Goal: Transaction & Acquisition: Purchase product/service

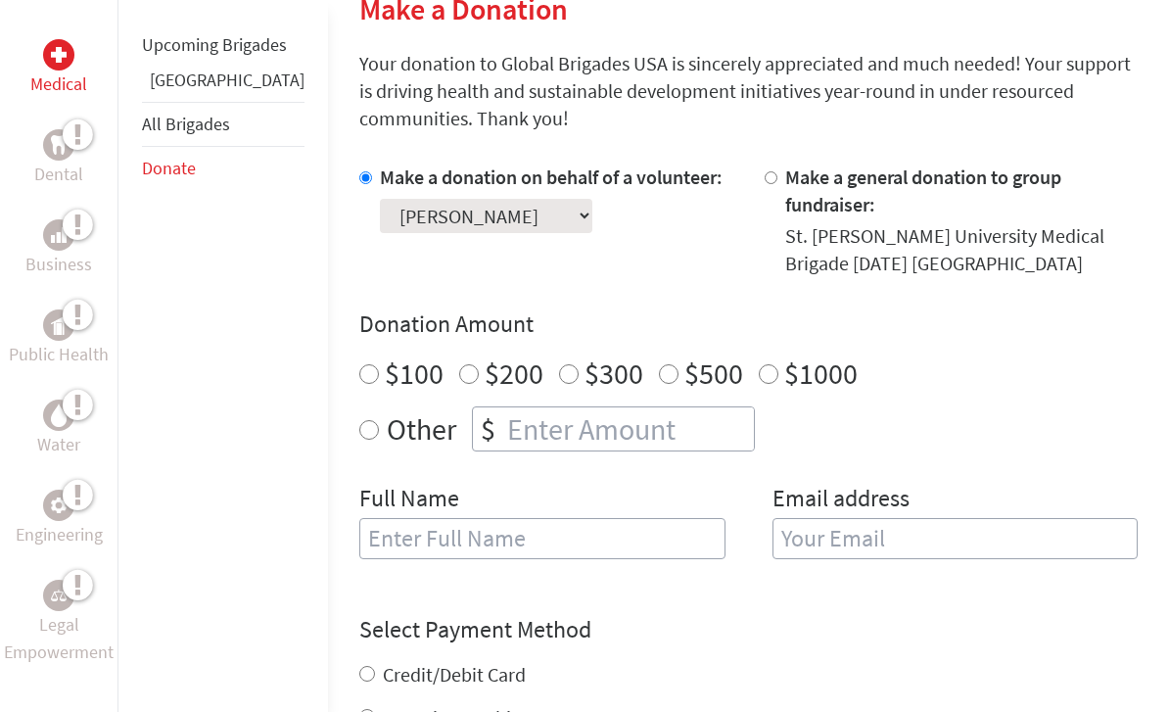
scroll to position [499, 0]
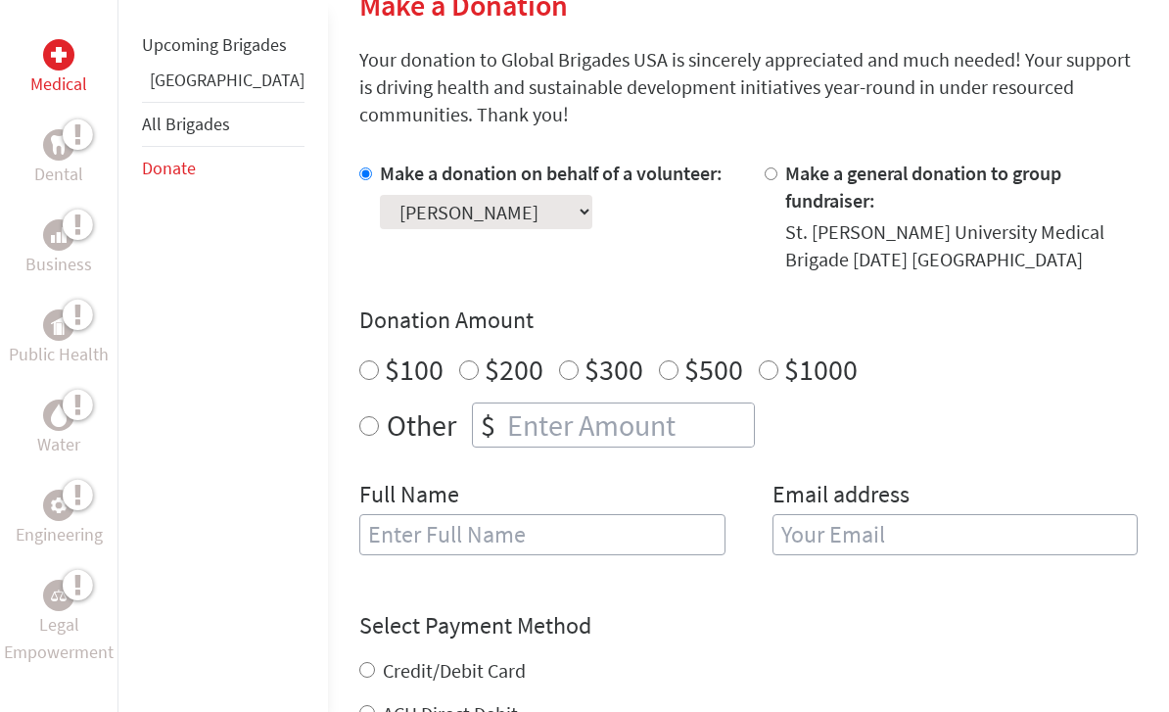
click at [659, 361] on input "$500" at bounding box center [669, 371] width 20 height 20
radio input "true"
click at [488, 515] on input "text" at bounding box center [542, 535] width 366 height 41
type input "[PERSON_NAME]"
click at [813, 515] on input "email" at bounding box center [955, 535] width 366 height 41
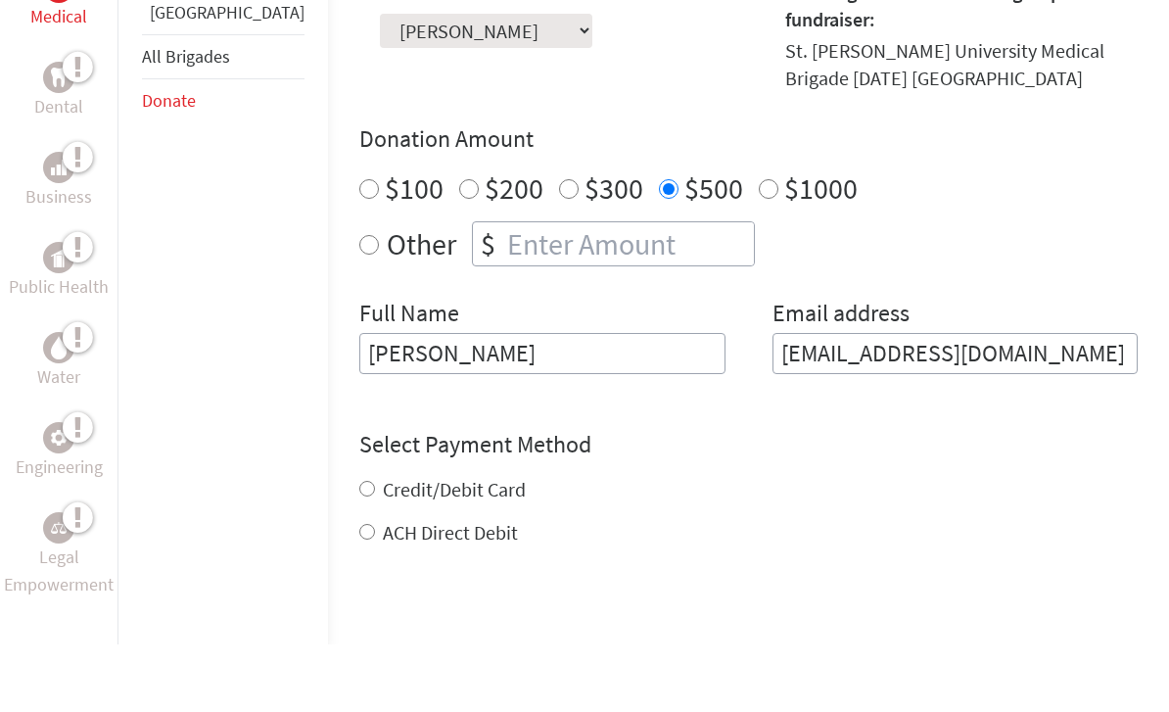
scroll to position [644, 0]
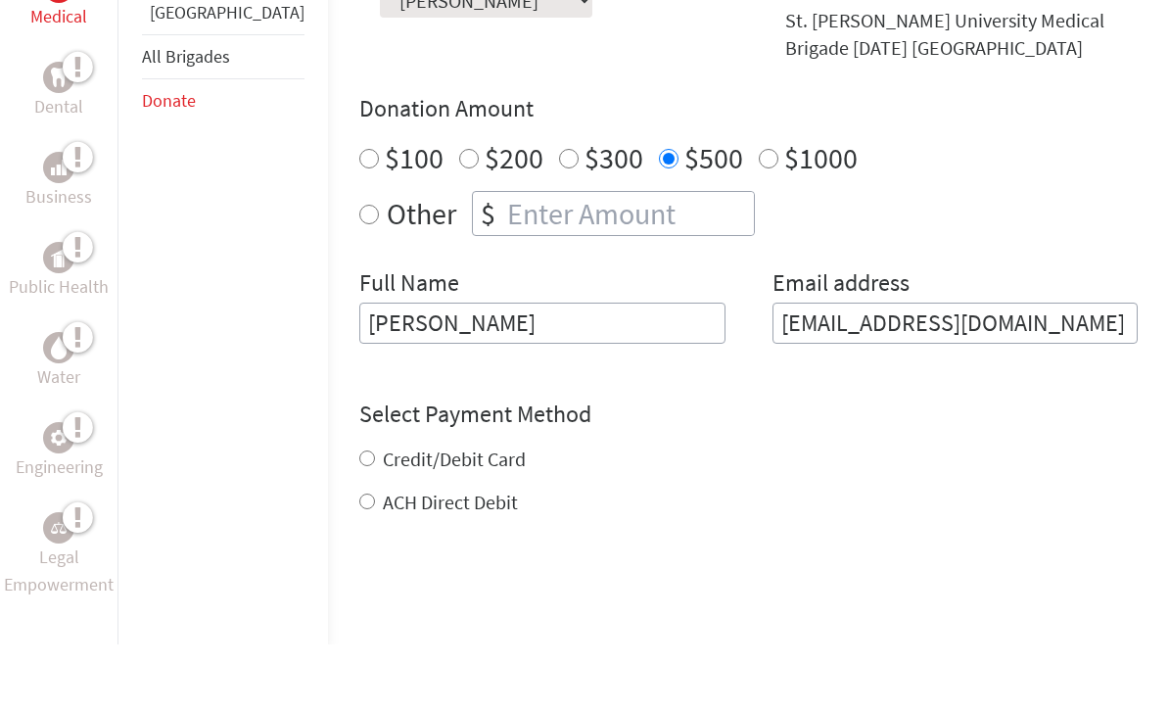
type input "[EMAIL_ADDRESS][DOMAIN_NAME]"
click at [359, 513] on div "Credit/Debit Card ACH Direct Debit" at bounding box center [748, 548] width 778 height 70
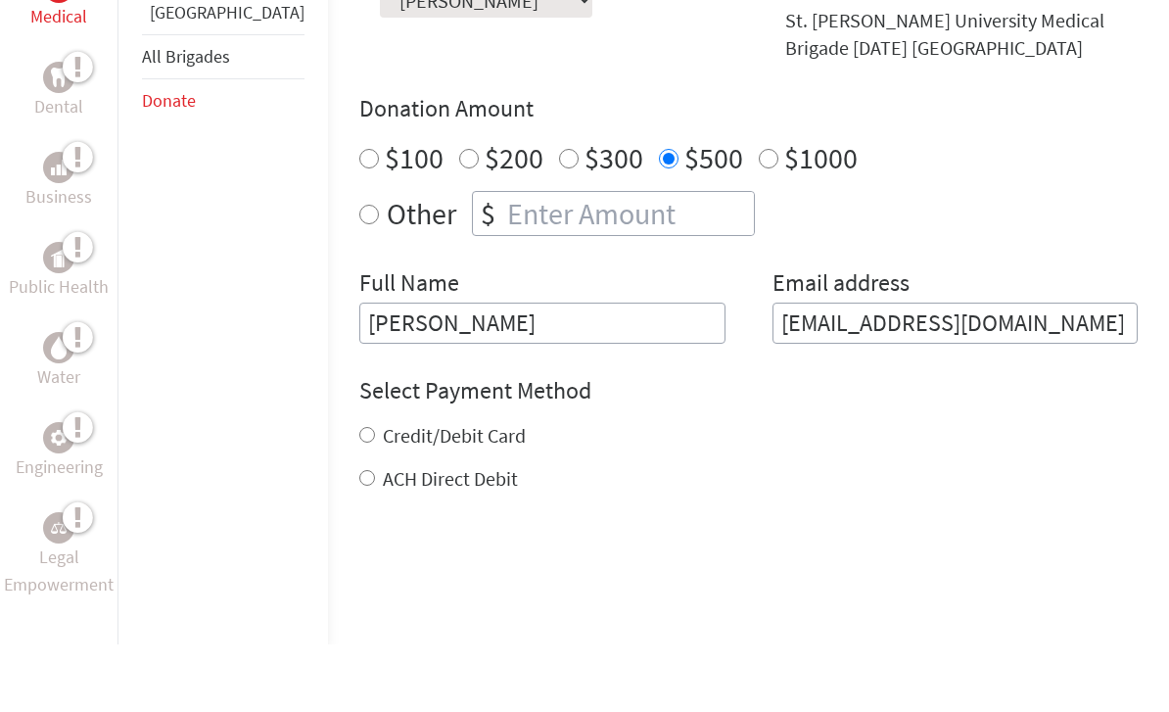
scroll to position [713, 0]
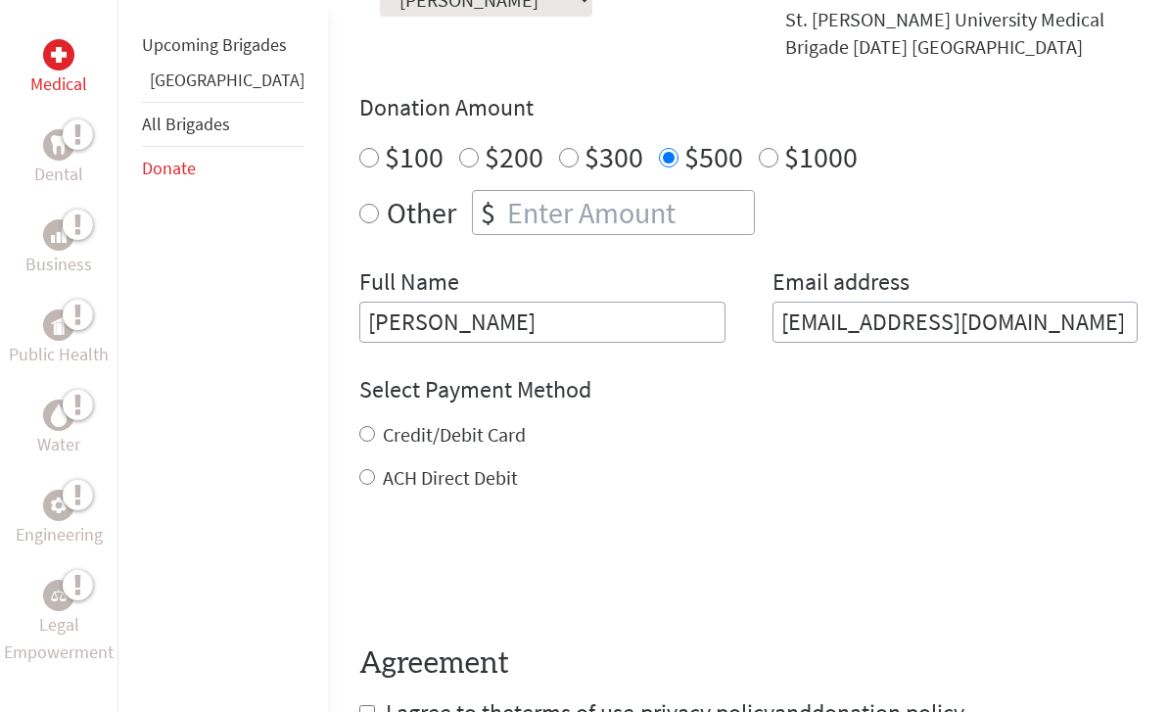
click at [359, 426] on input "Credit/Debit Card" at bounding box center [367, 434] width 16 height 16
radio input "true"
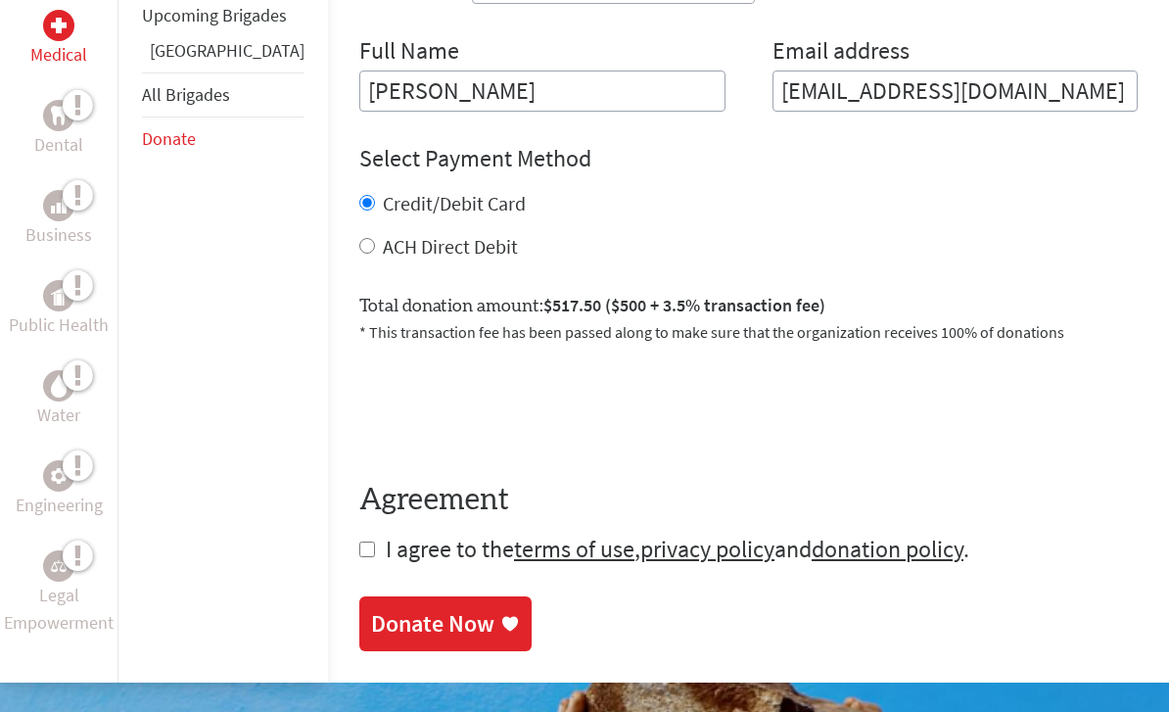
scroll to position [945, 0]
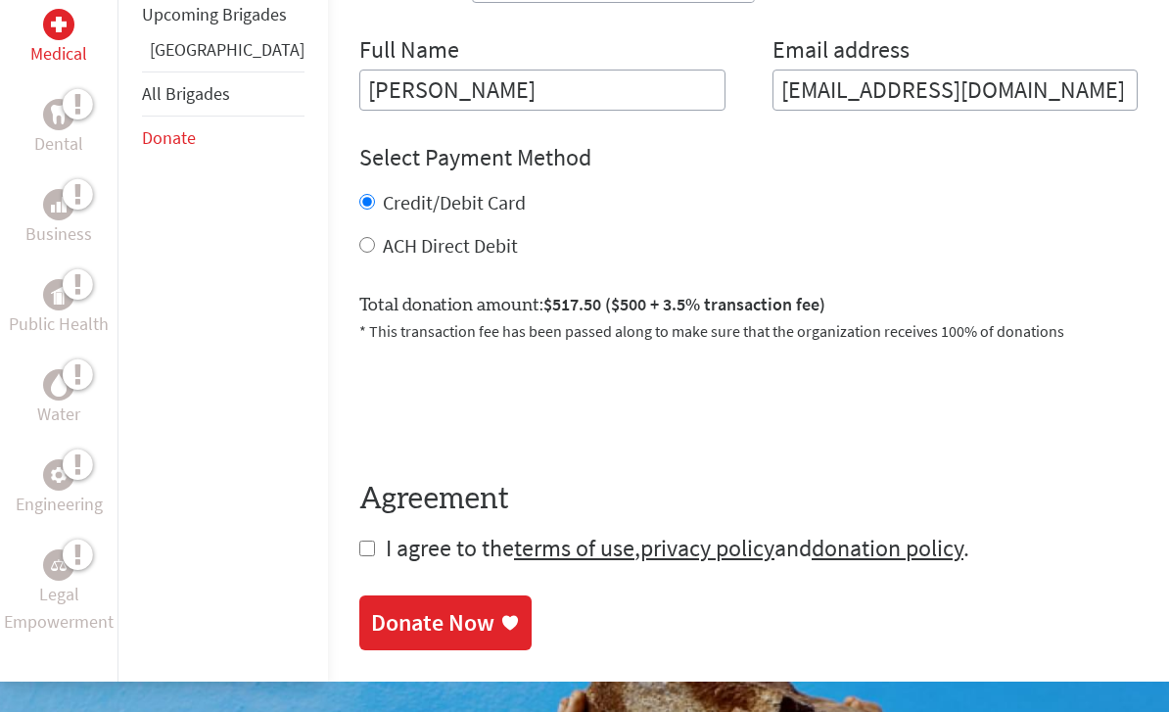
click at [359, 540] on input "checkbox" at bounding box center [367, 548] width 16 height 16
checkbox input "true"
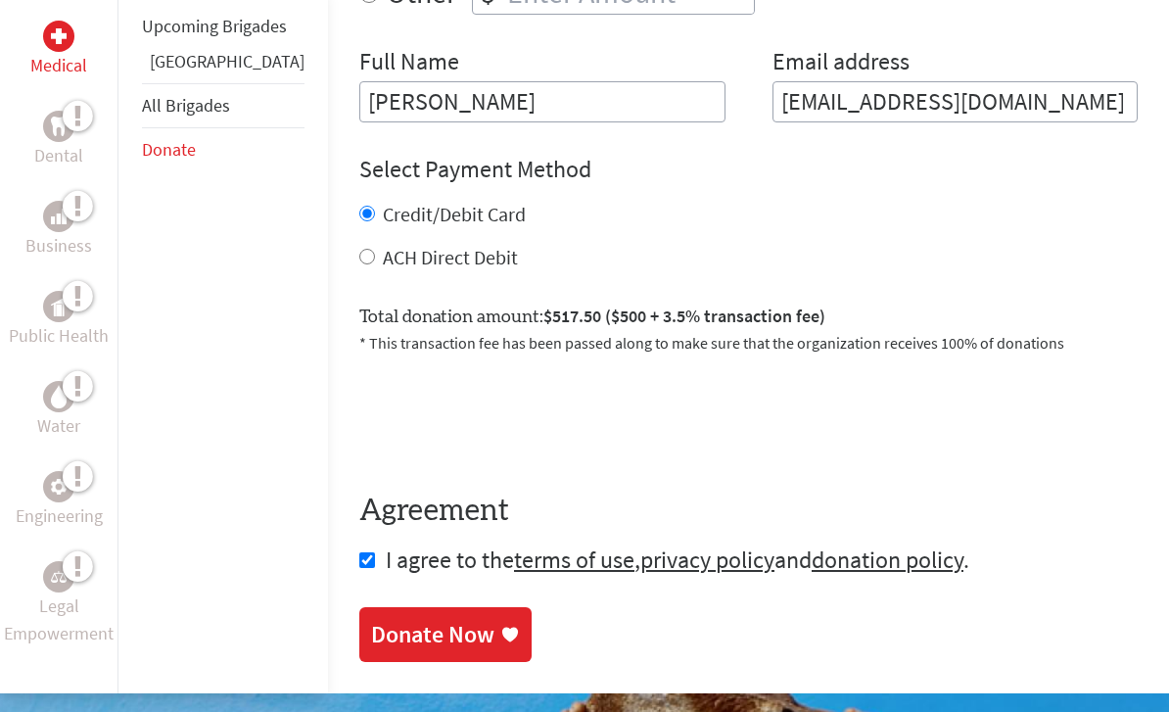
scroll to position [941, 0]
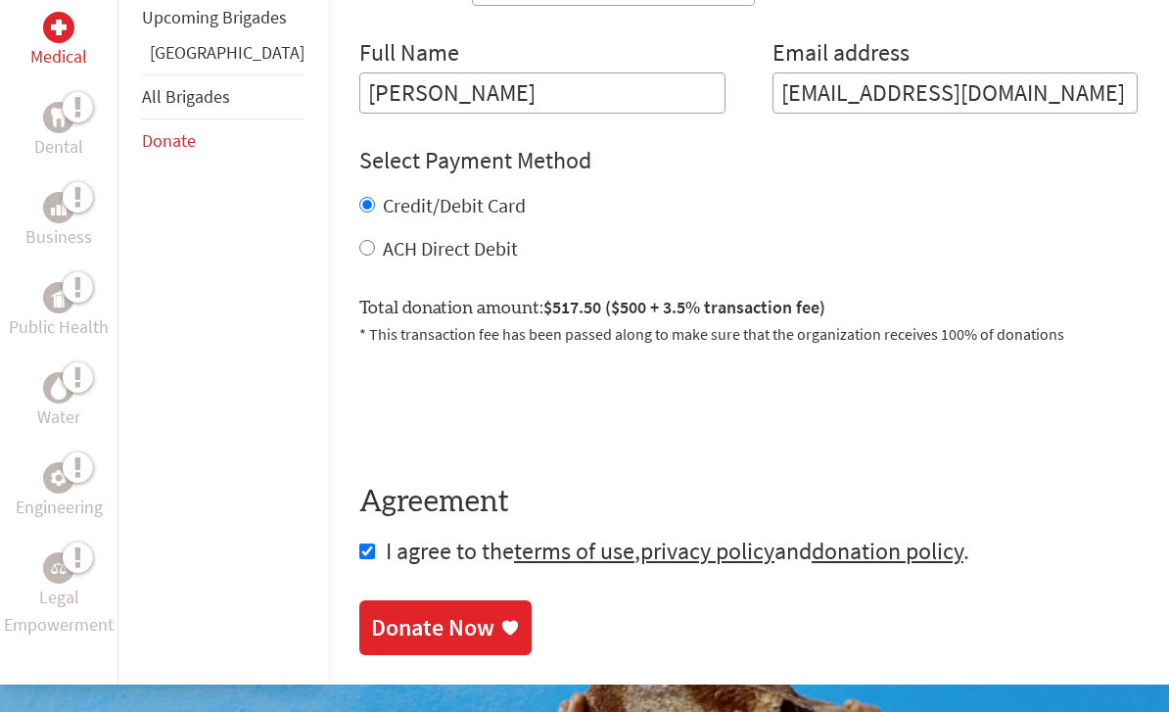
click at [382, 613] on div "Donate Now" at bounding box center [432, 628] width 123 height 31
